Goal: Task Accomplishment & Management: Use online tool/utility

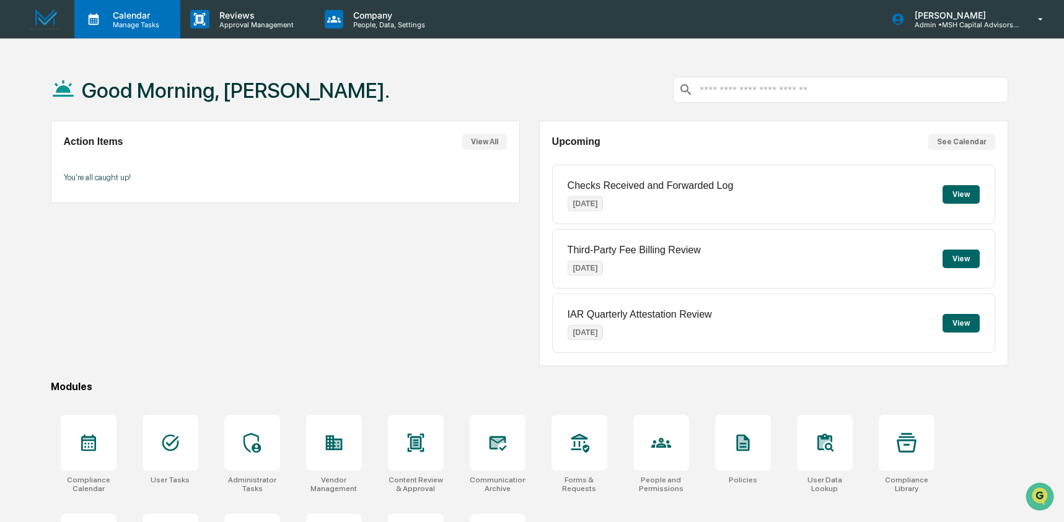
click at [108, 24] on p "Manage Tasks" at bounding box center [134, 24] width 63 height 9
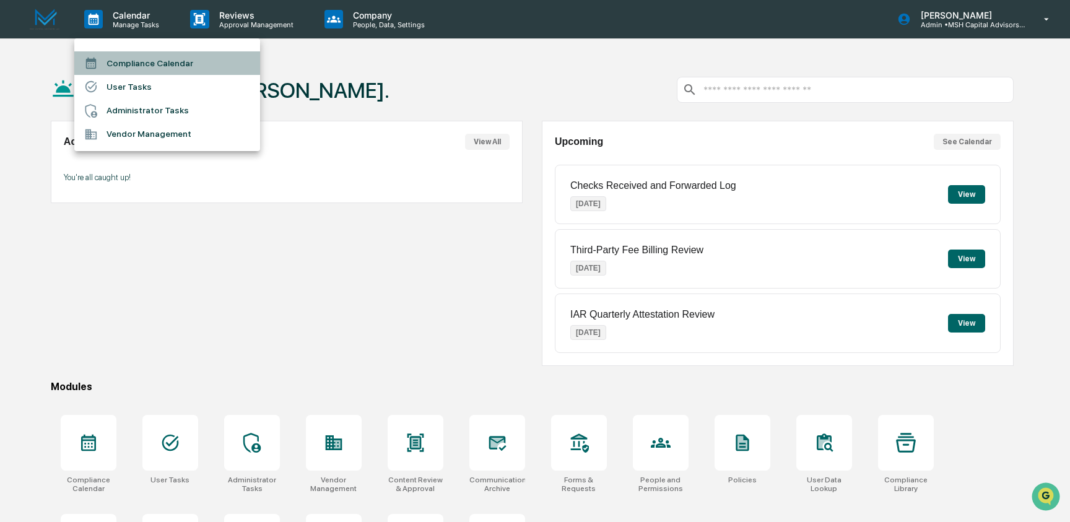
click at [155, 66] on li "Compliance Calendar" at bounding box center [167, 63] width 186 height 24
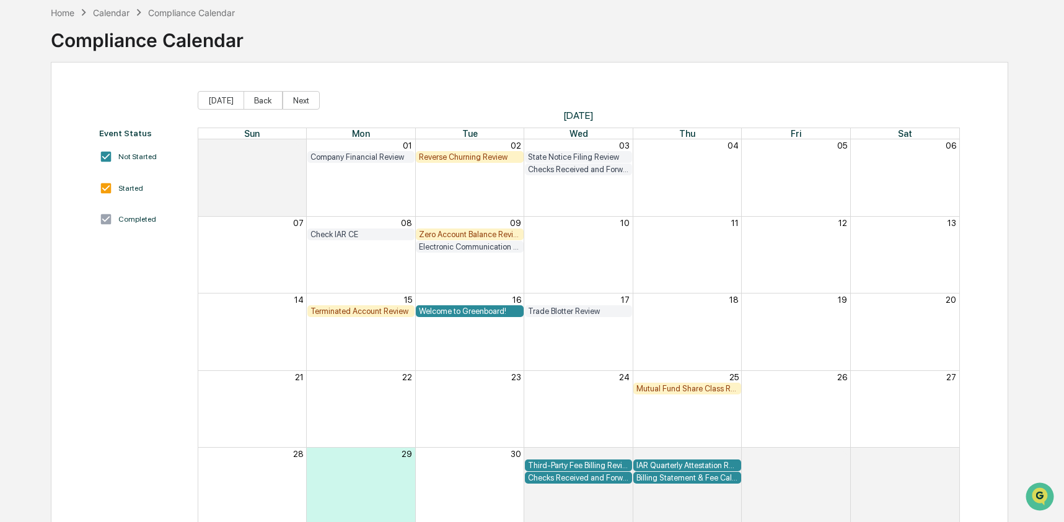
scroll to position [62, 0]
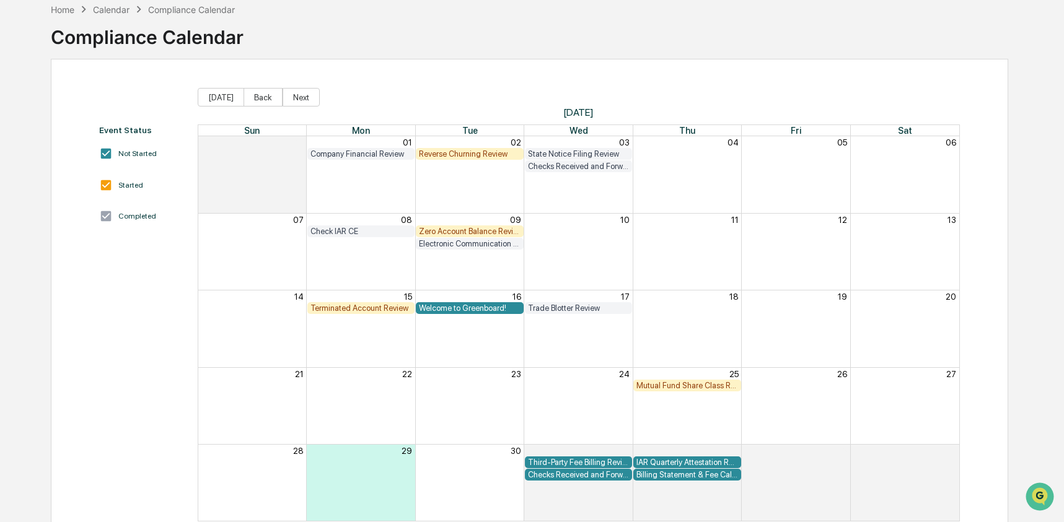
click at [502, 155] on div "Reverse Churning Review" at bounding box center [469, 153] width 101 height 9
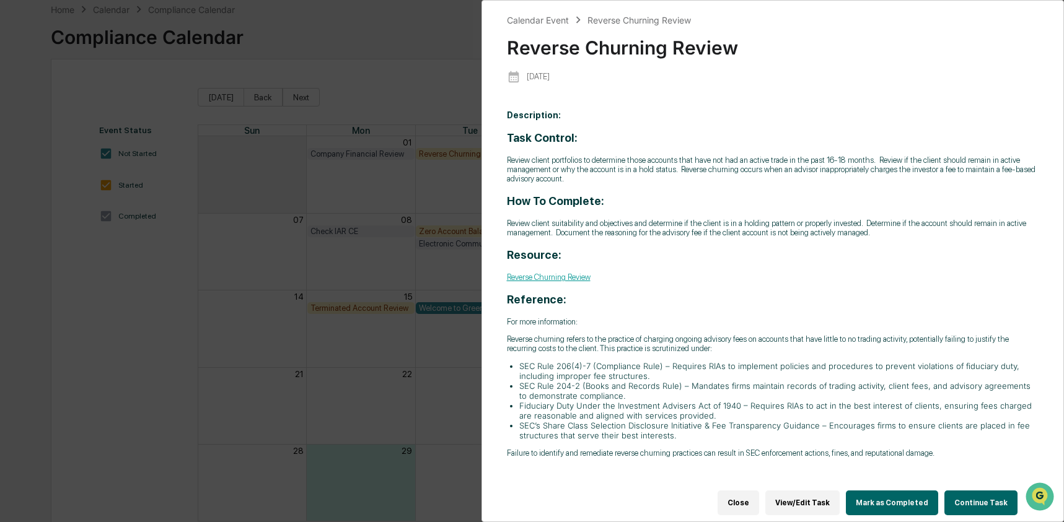
click at [967, 507] on button "Continue Task" at bounding box center [980, 503] width 73 height 25
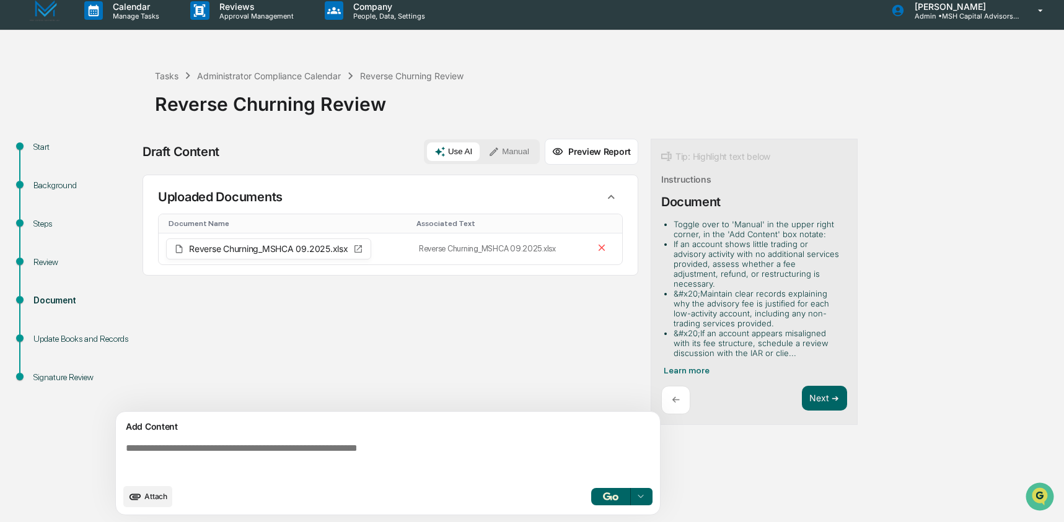
scroll to position [9, 0]
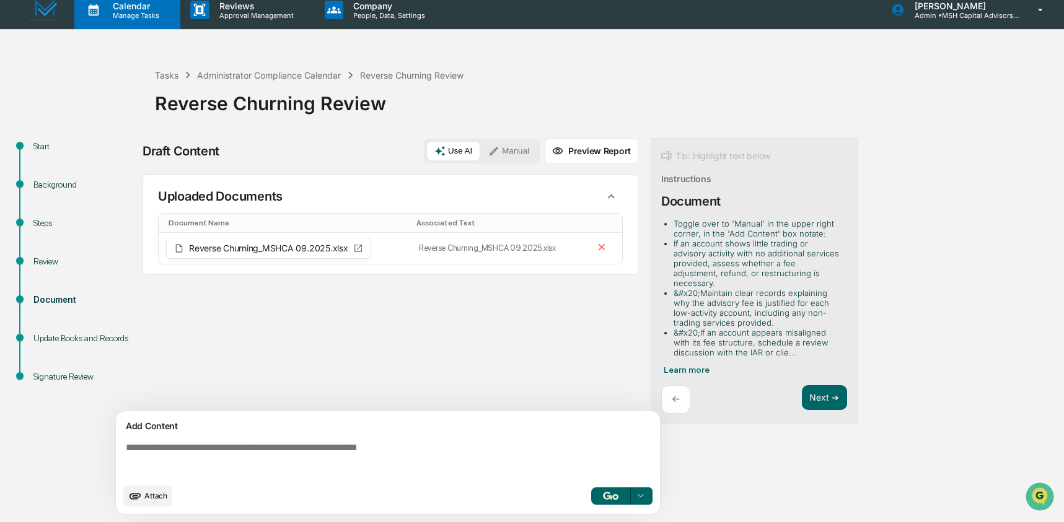
click at [139, 19] on p "Manage Tasks" at bounding box center [134, 15] width 63 height 9
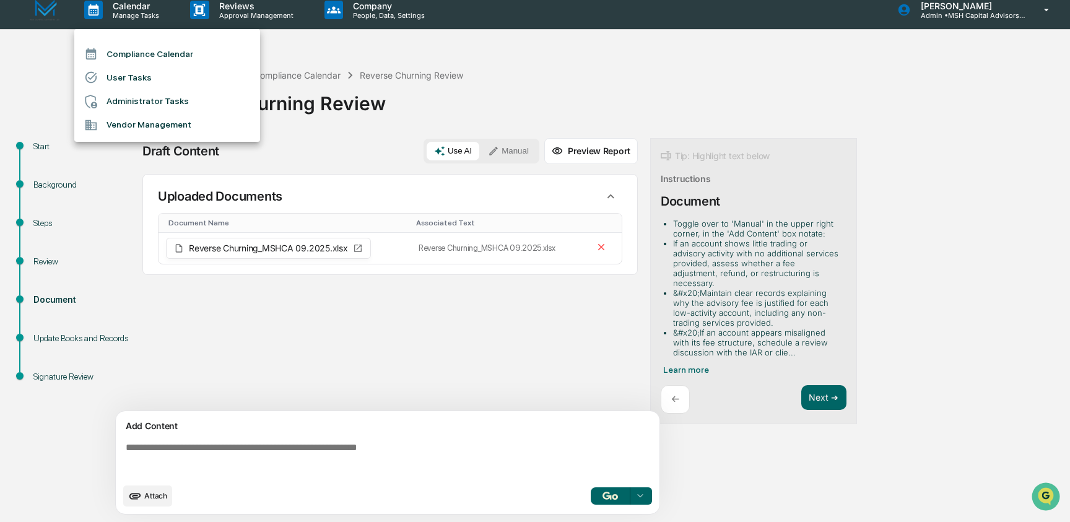
click at [142, 46] on li "Compliance Calendar" at bounding box center [167, 54] width 186 height 24
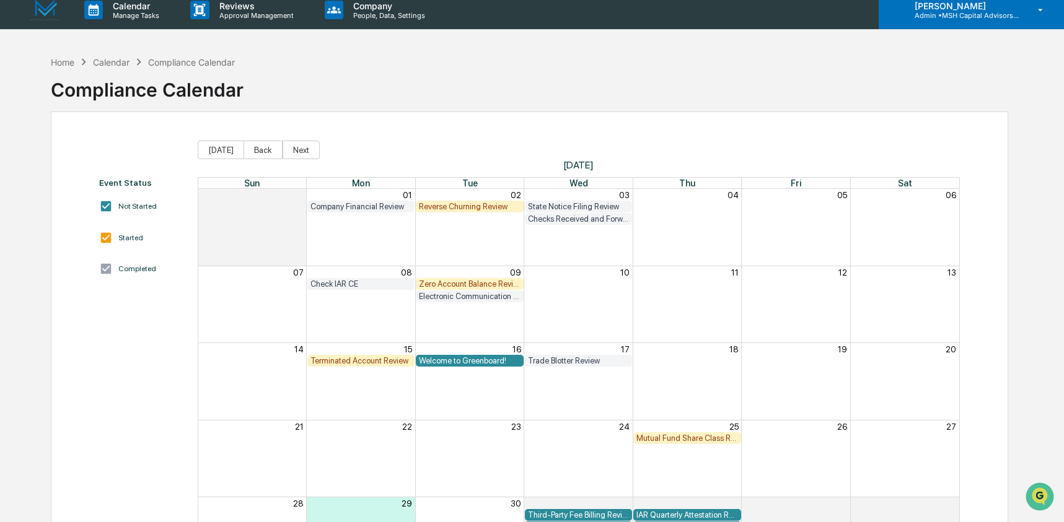
click at [966, 14] on p "Admin • MSH Capital Advisors LLC - RIA" at bounding box center [961, 15] width 115 height 9
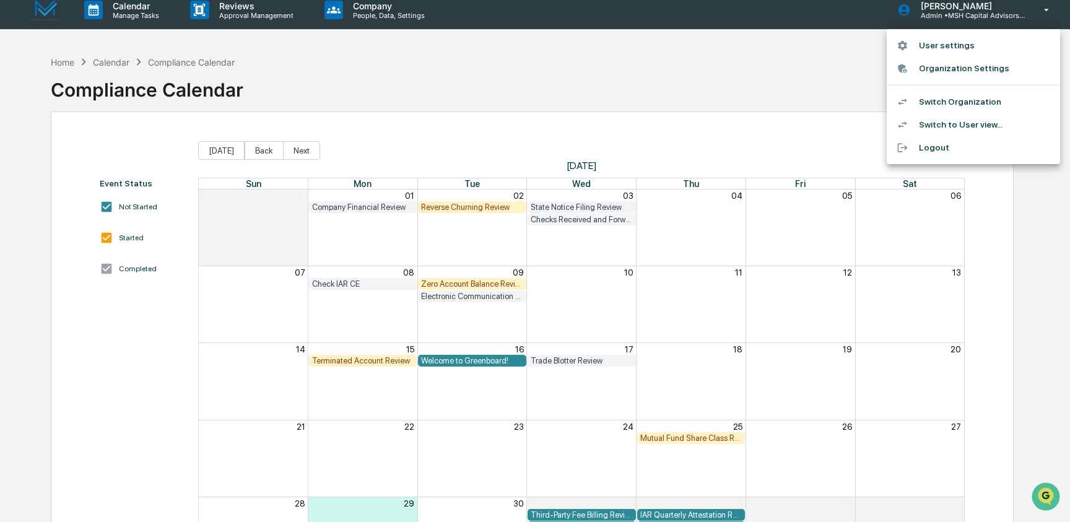
click at [970, 103] on li "Switch Organization" at bounding box center [973, 101] width 173 height 23
